Goal: Transaction & Acquisition: Purchase product/service

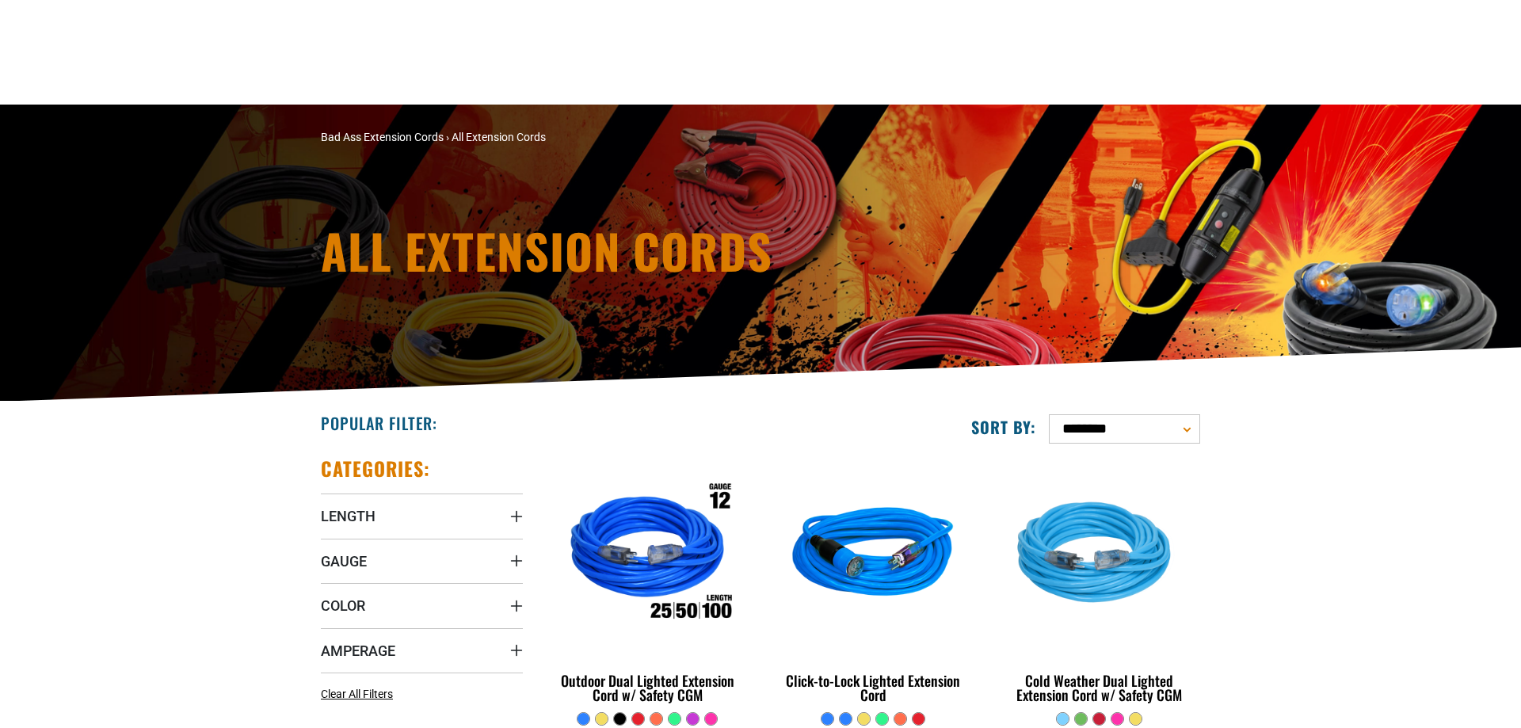
scroll to position [323, 0]
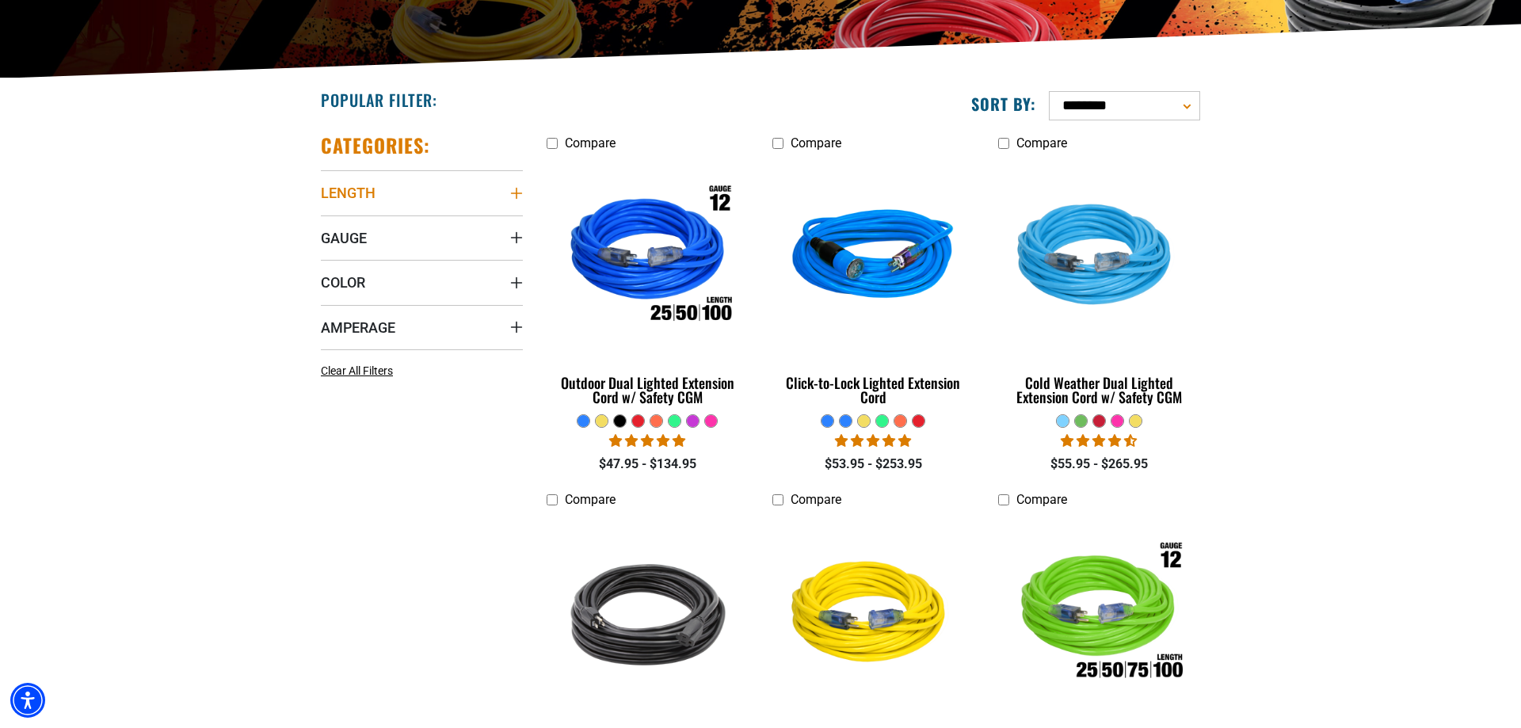
click at [510, 197] on icon "Length" at bounding box center [516, 193] width 13 height 13
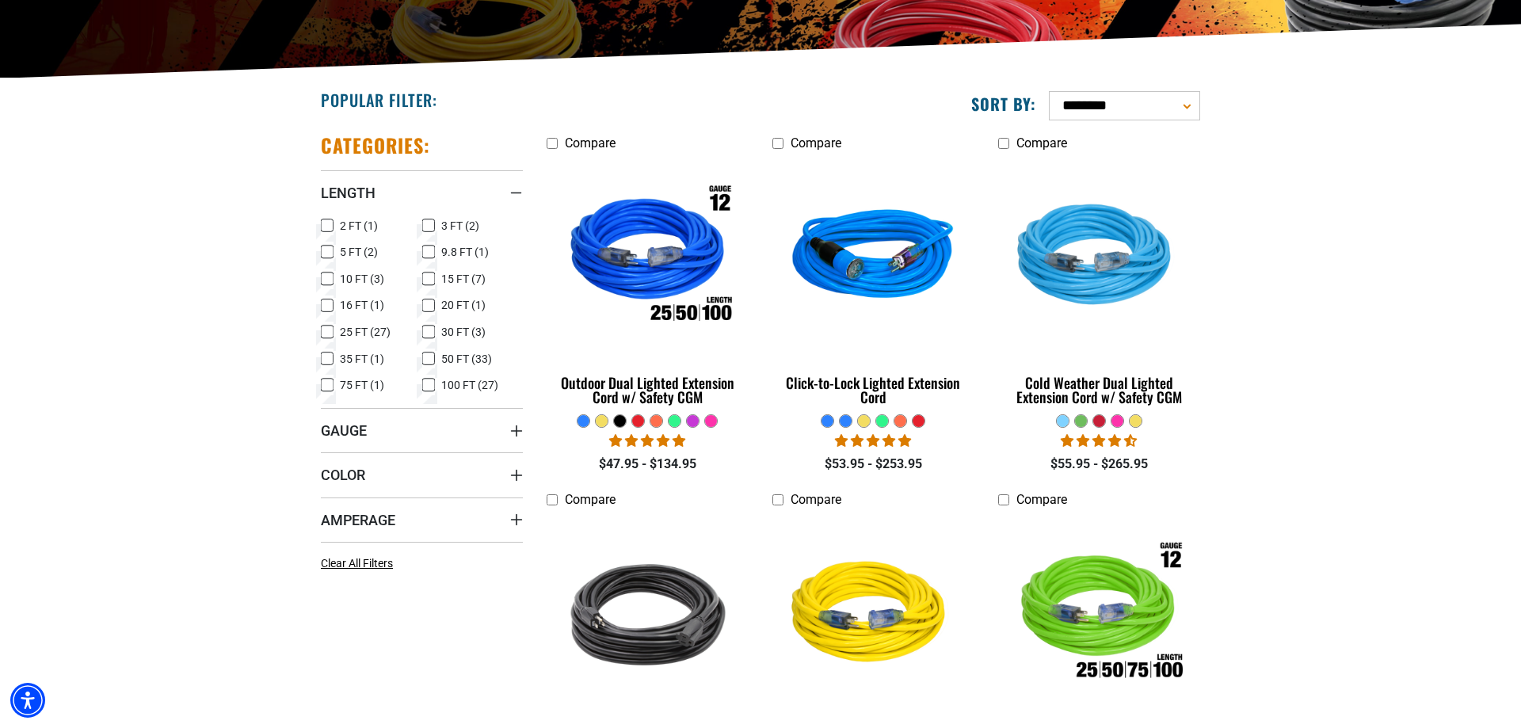
click at [326, 306] on icon at bounding box center [327, 305] width 13 height 21
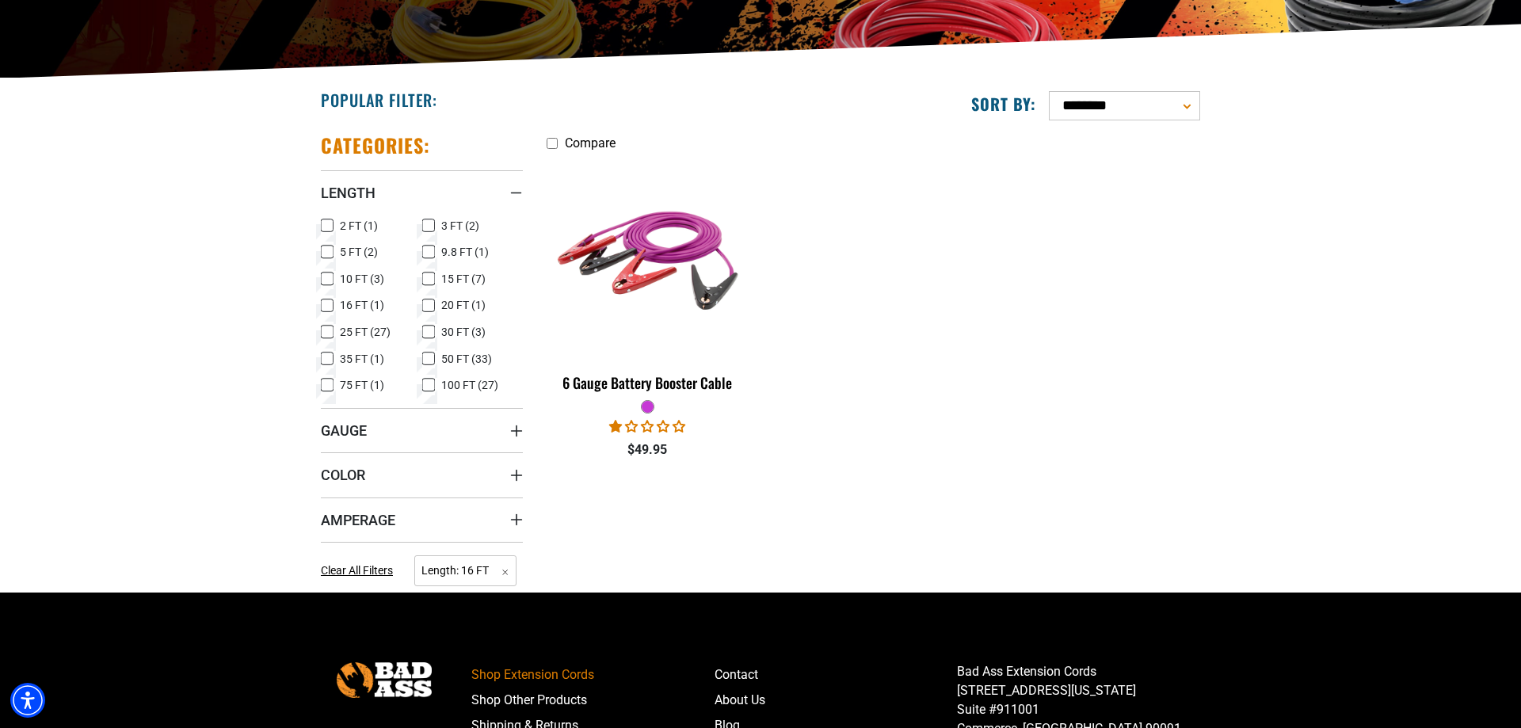
click at [426, 275] on icon at bounding box center [428, 279] width 13 height 21
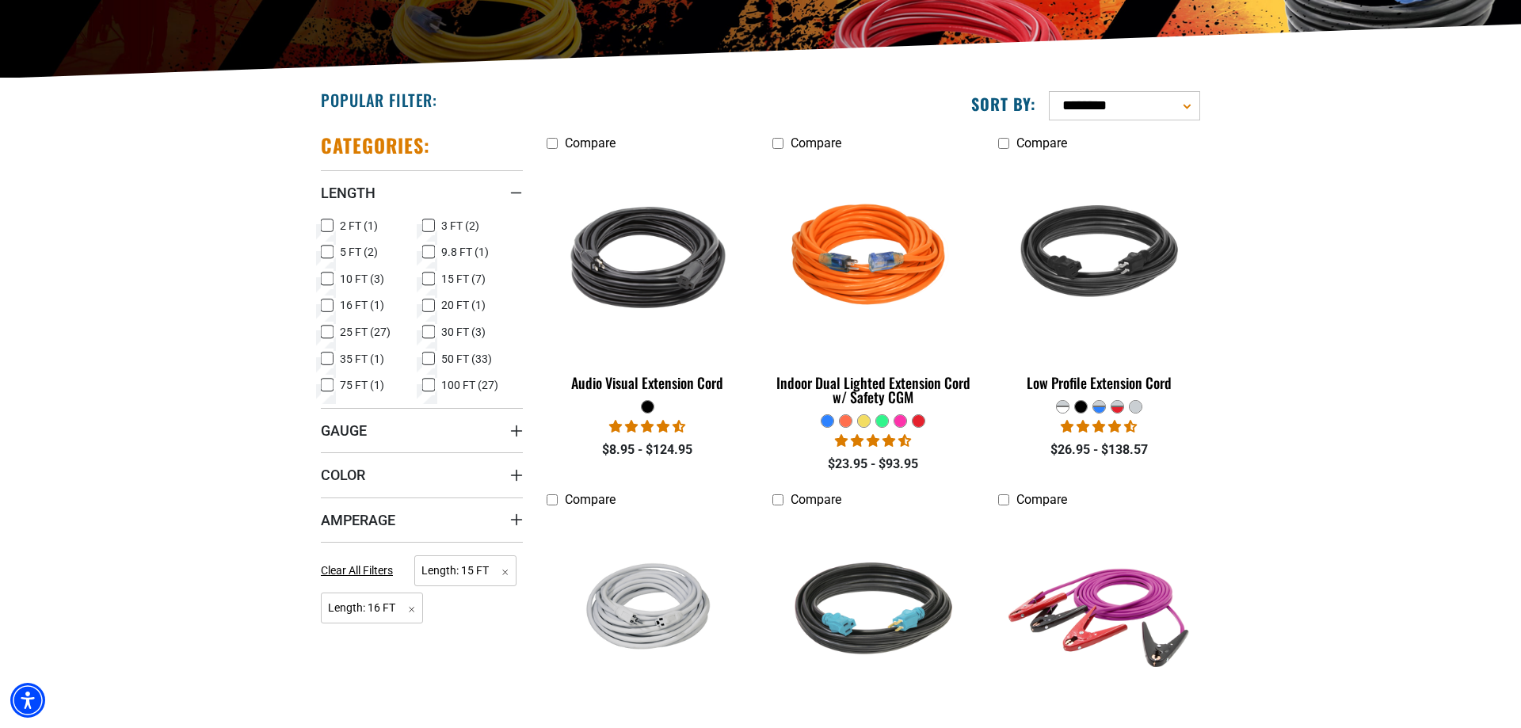
click at [429, 307] on icon at bounding box center [428, 305] width 13 height 21
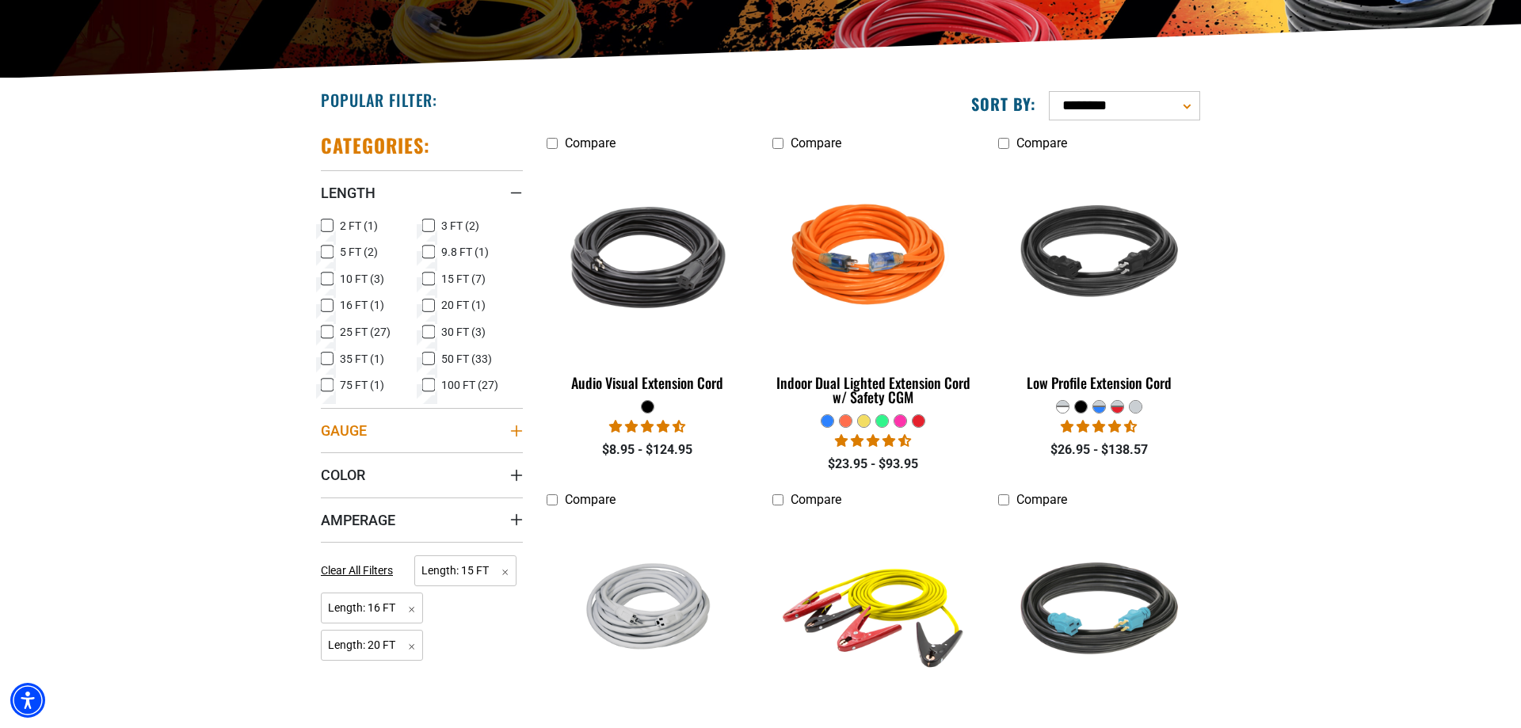
click at [481, 433] on summary "Gauge" at bounding box center [422, 430] width 202 height 44
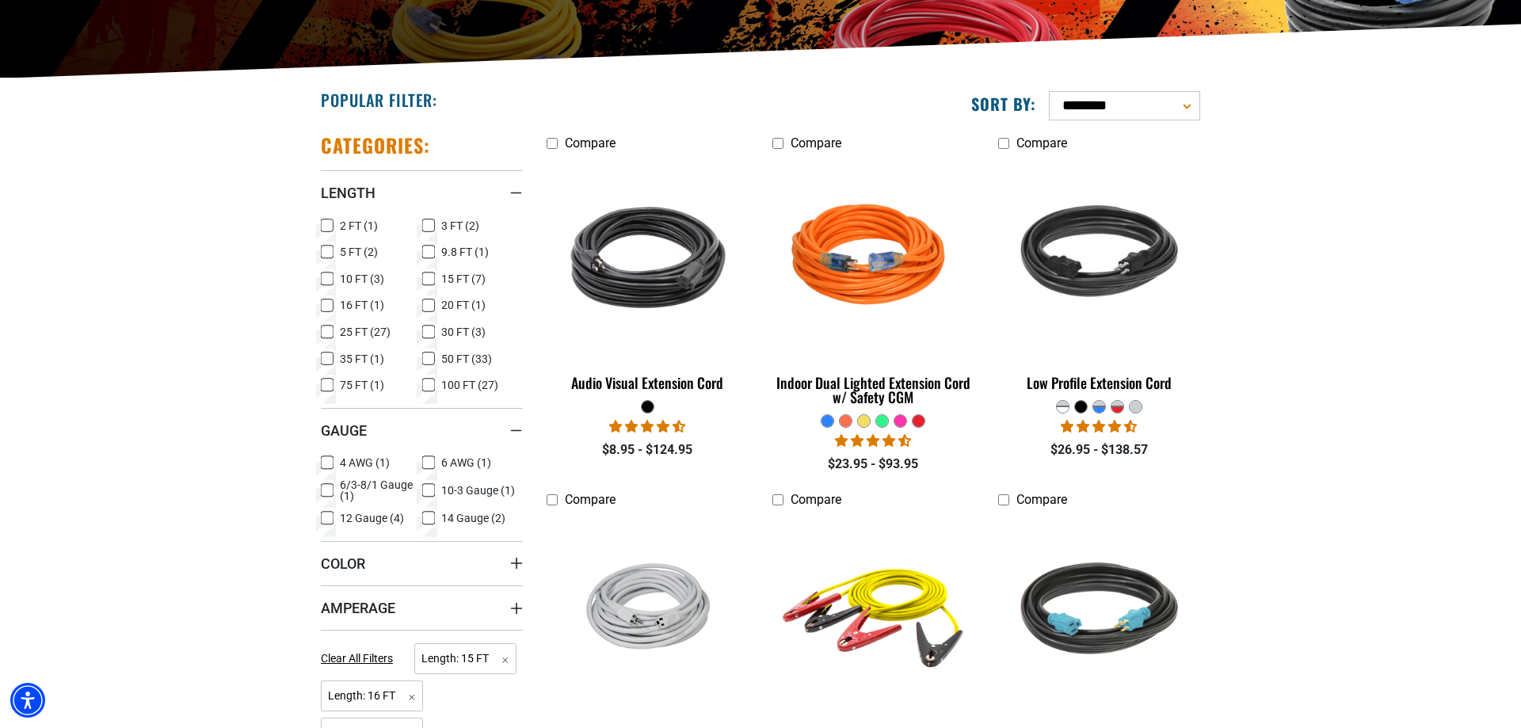
click at [429, 490] on icon at bounding box center [428, 490] width 13 height 21
